Goal: Transaction & Acquisition: Book appointment/travel/reservation

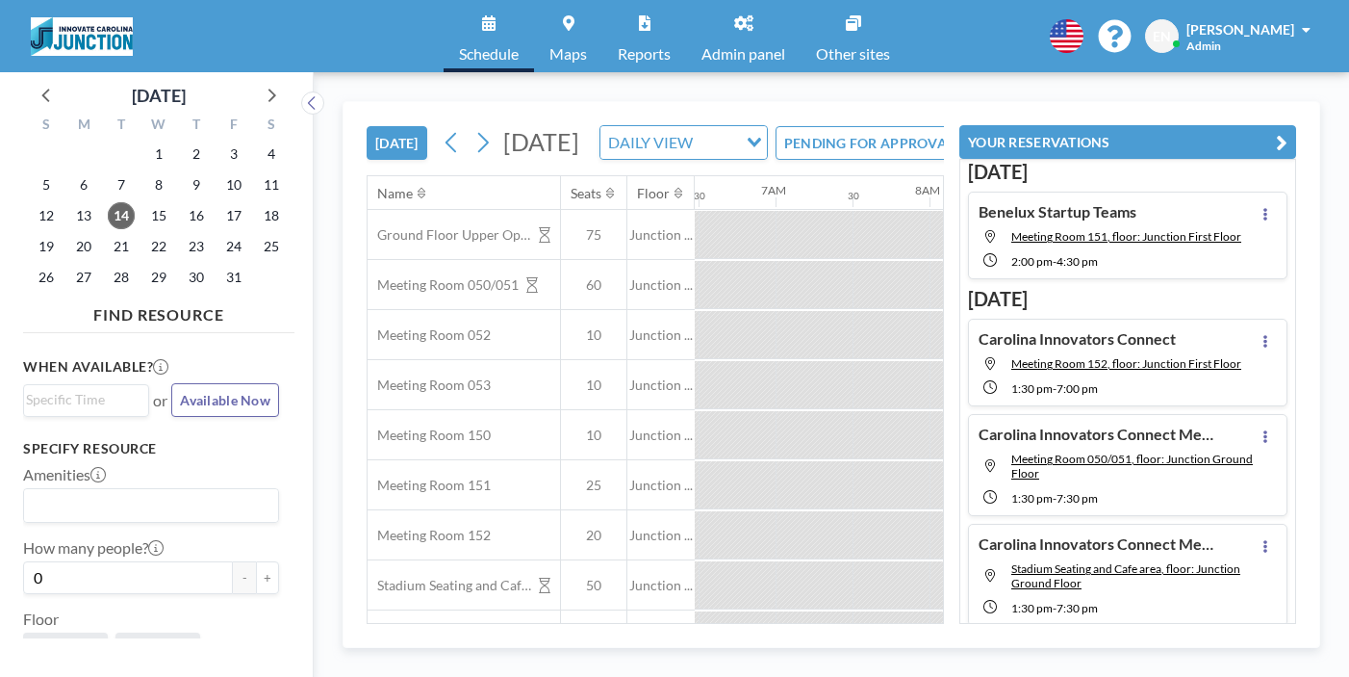
scroll to position [0, 1001]
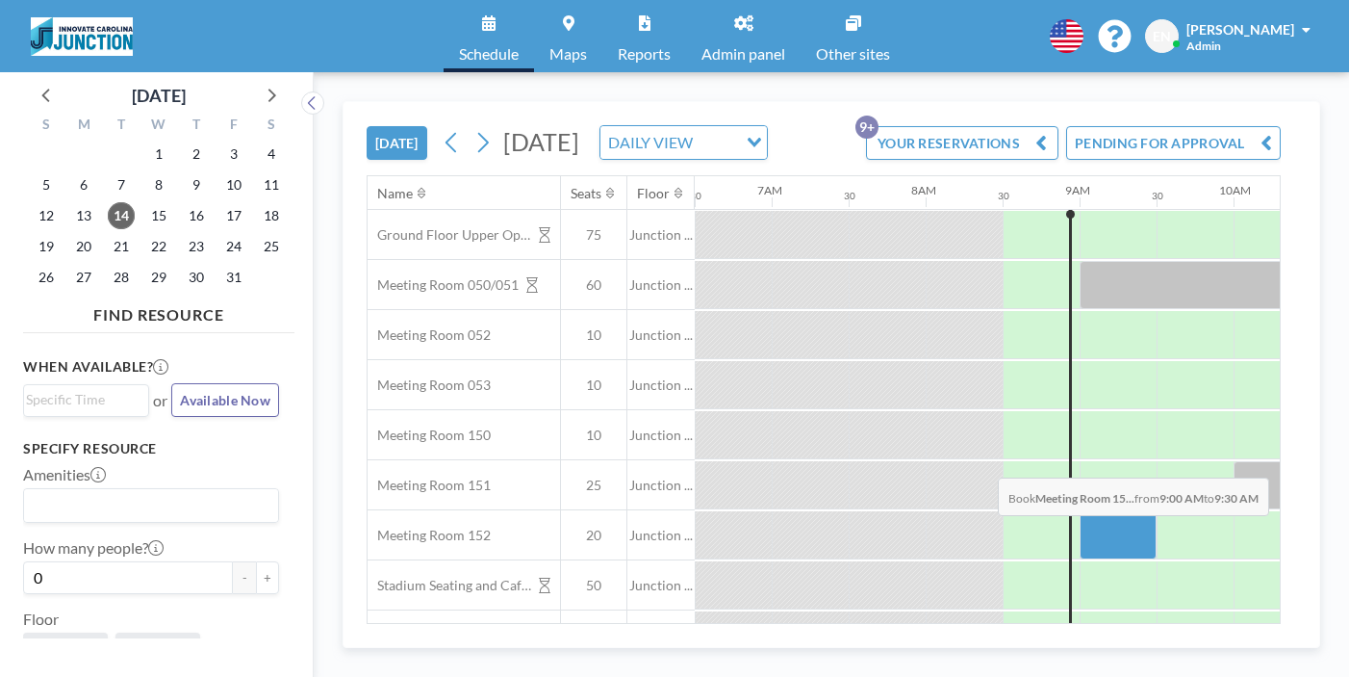
click at [1080, 511] on div at bounding box center [1118, 535] width 77 height 48
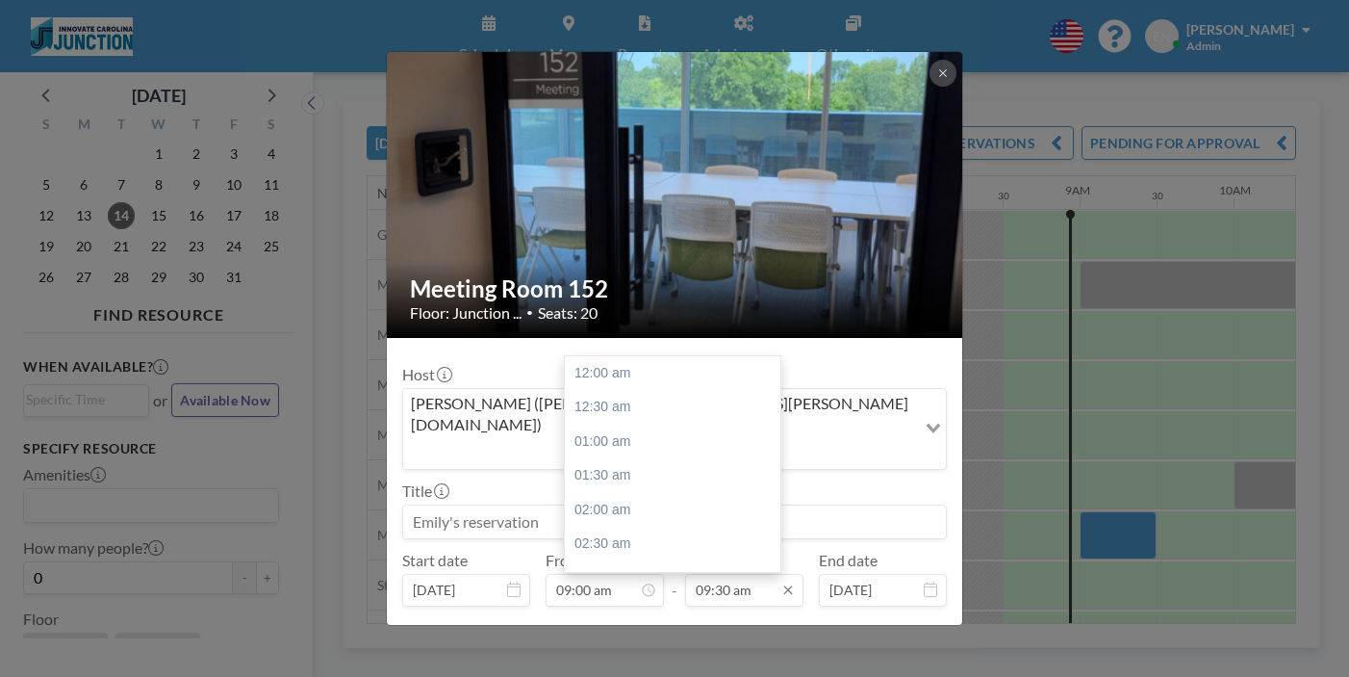
scroll to position [584, 0]
click at [743, 574] on input "09:30 am" at bounding box center [744, 590] width 118 height 33
click at [714, 533] on div "04:30 pm" at bounding box center [673, 550] width 216 height 35
type input "04:30 pm"
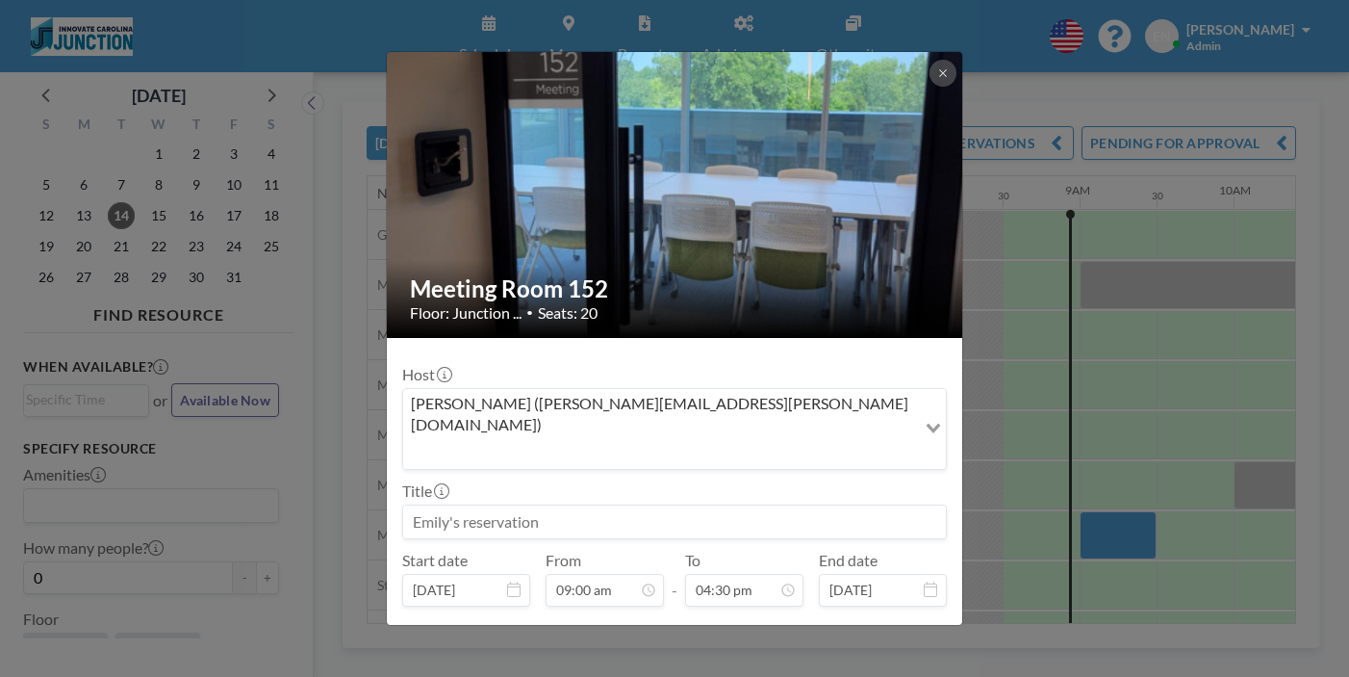
scroll to position [55, 0]
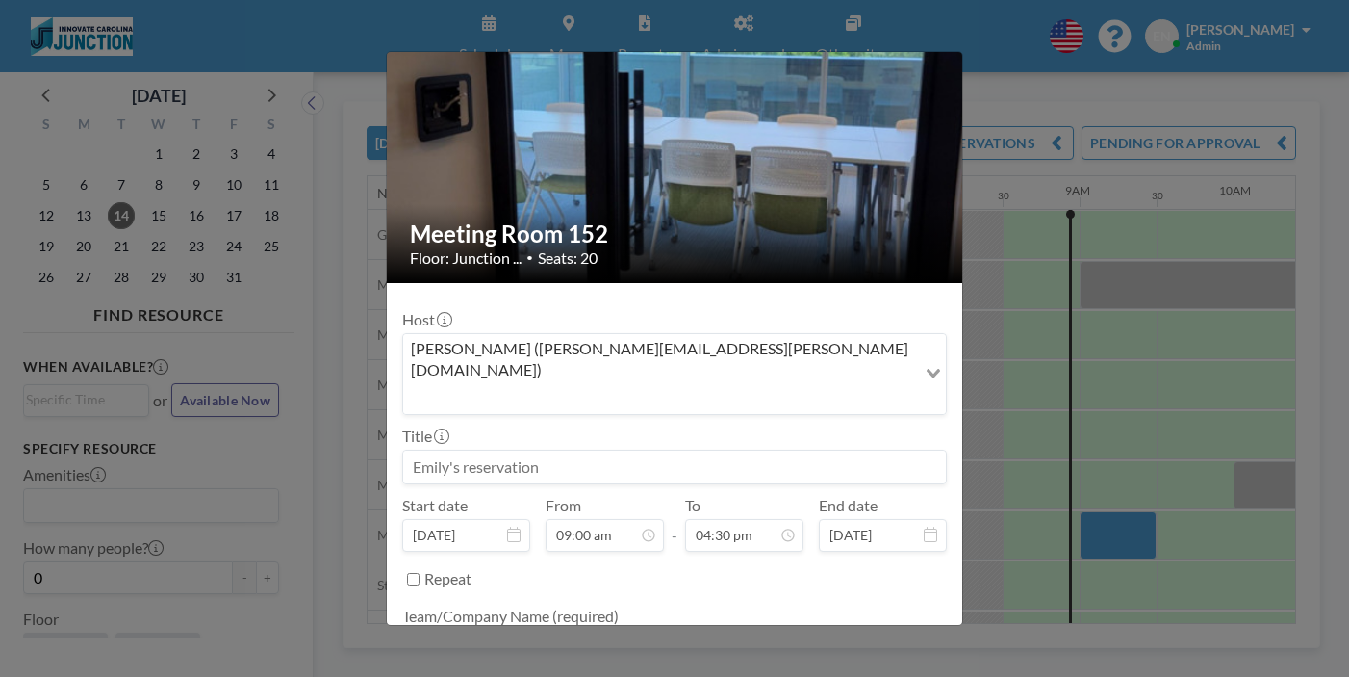
click at [789, 450] on input at bounding box center [674, 466] width 543 height 33
type input "Benelux"
click at [576, 629] on textarea at bounding box center [674, 645] width 545 height 33
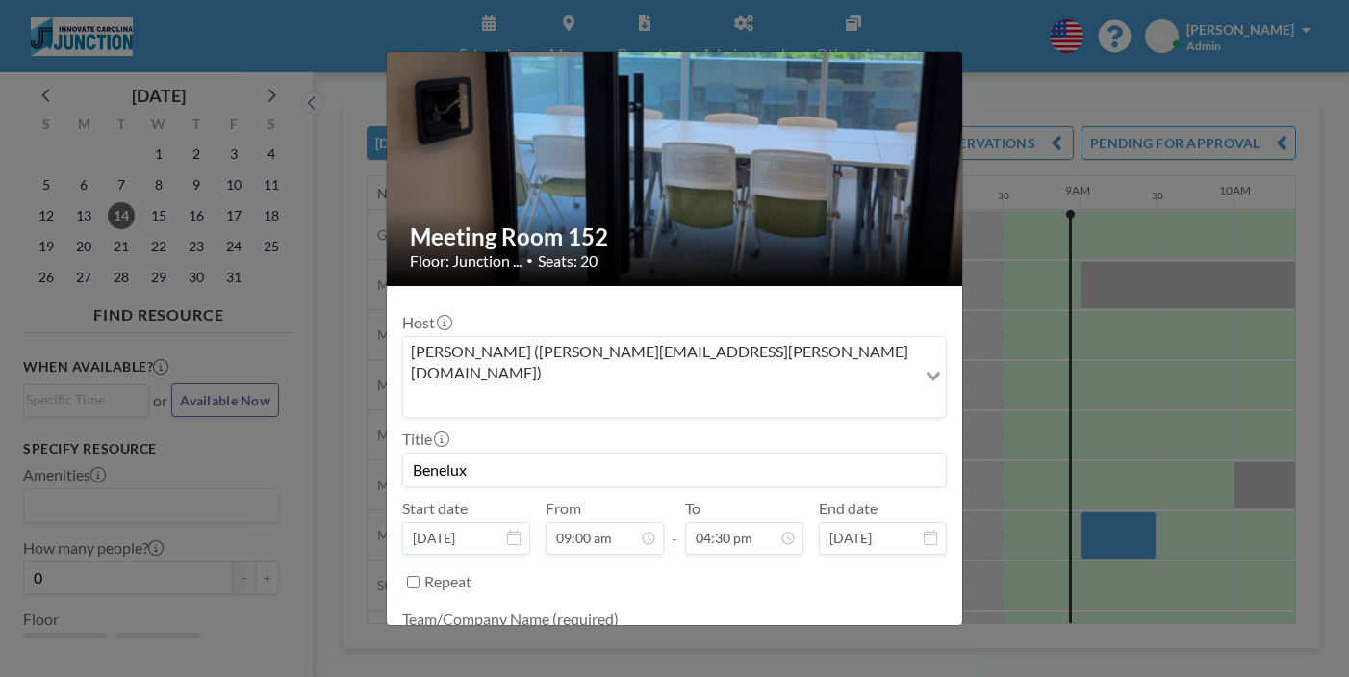
scroll to position [51, 0]
type textarea "U"
type textarea "Innovate"
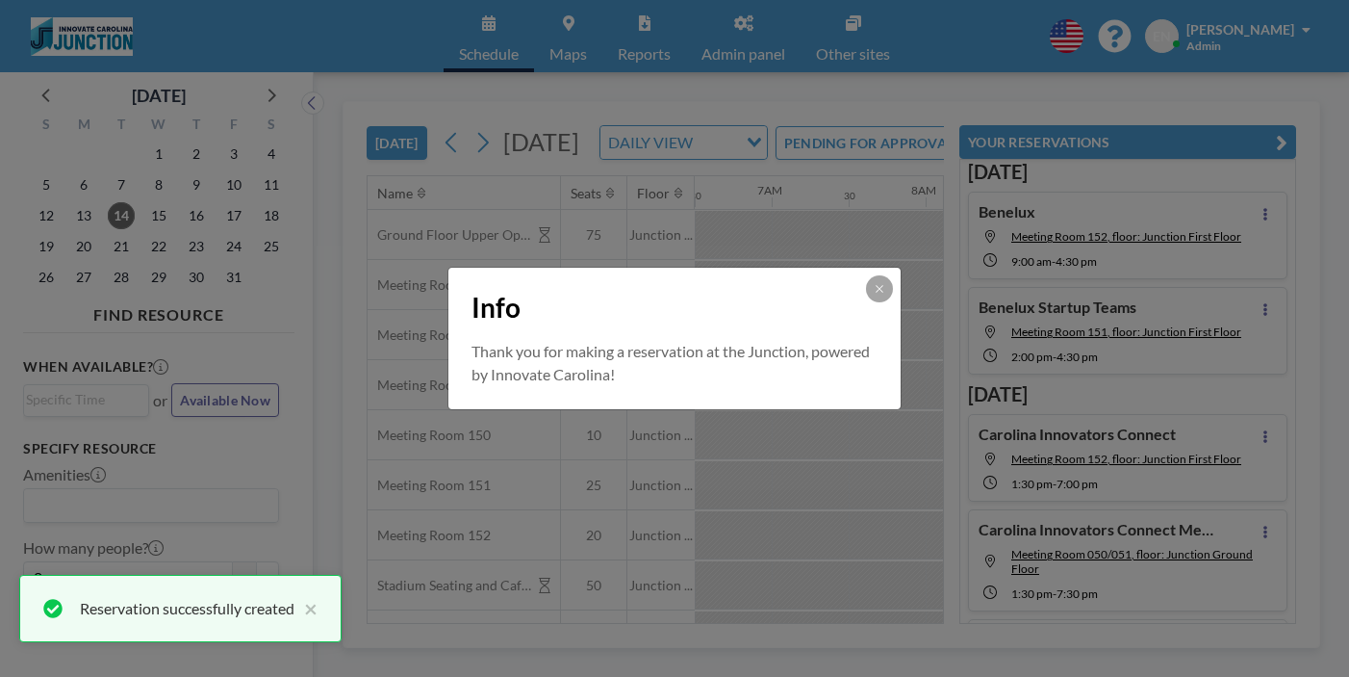
click at [857, 536] on div "Info Thank you for making a reservation at the Junction, powered by Innovate Ca…" at bounding box center [674, 338] width 1349 height 677
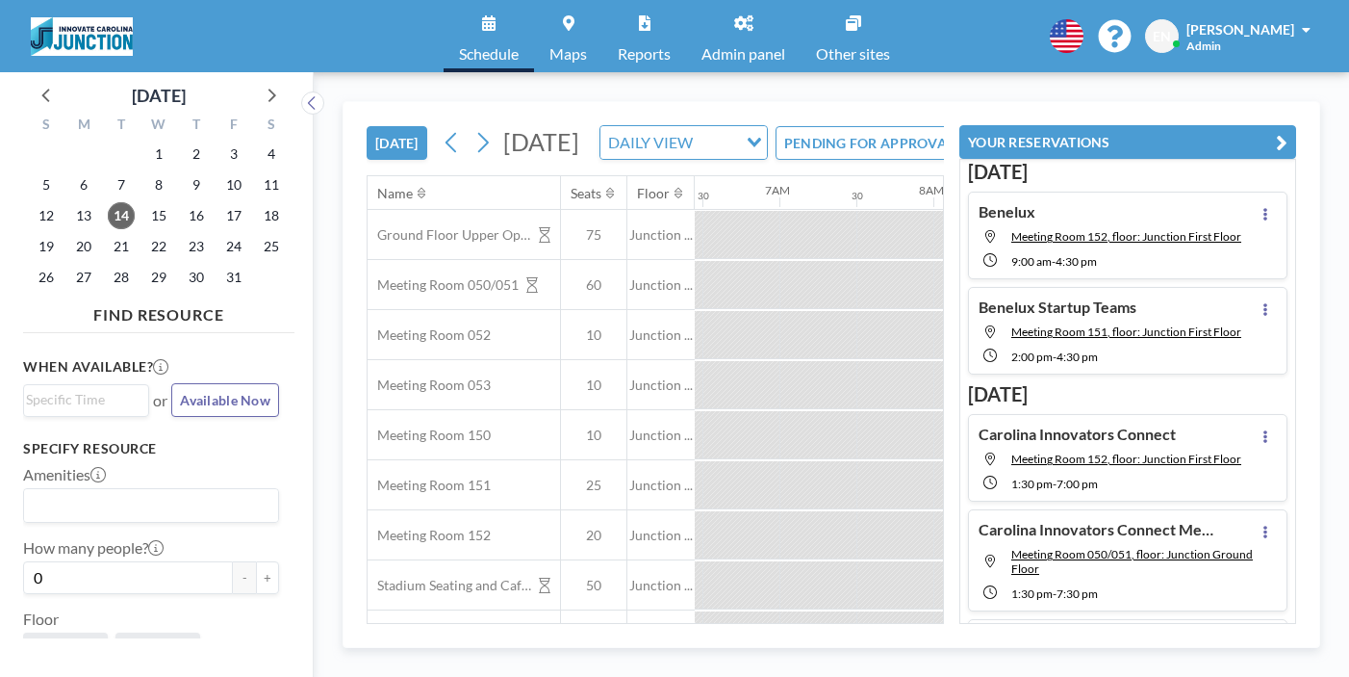
scroll to position [0, 1001]
click at [183, 233] on span "23" at bounding box center [196, 246] width 27 height 27
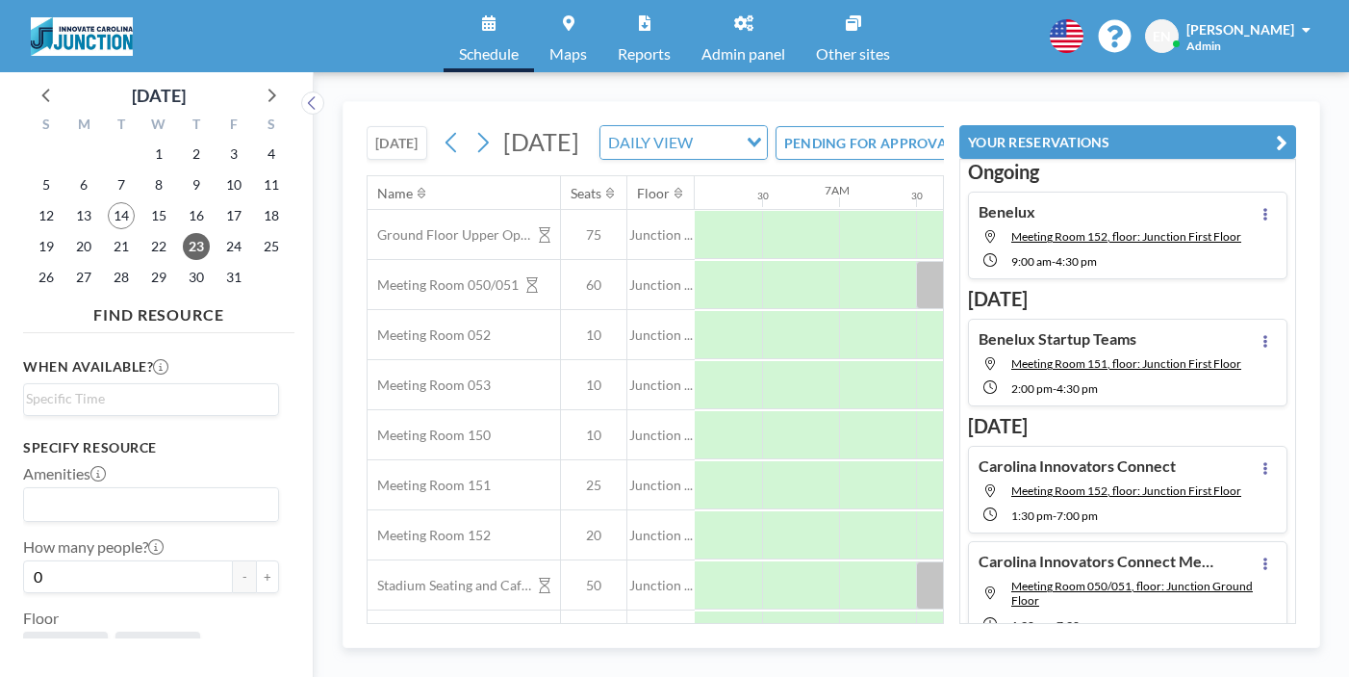
scroll to position [0, 938]
